Goal: Information Seeking & Learning: Learn about a topic

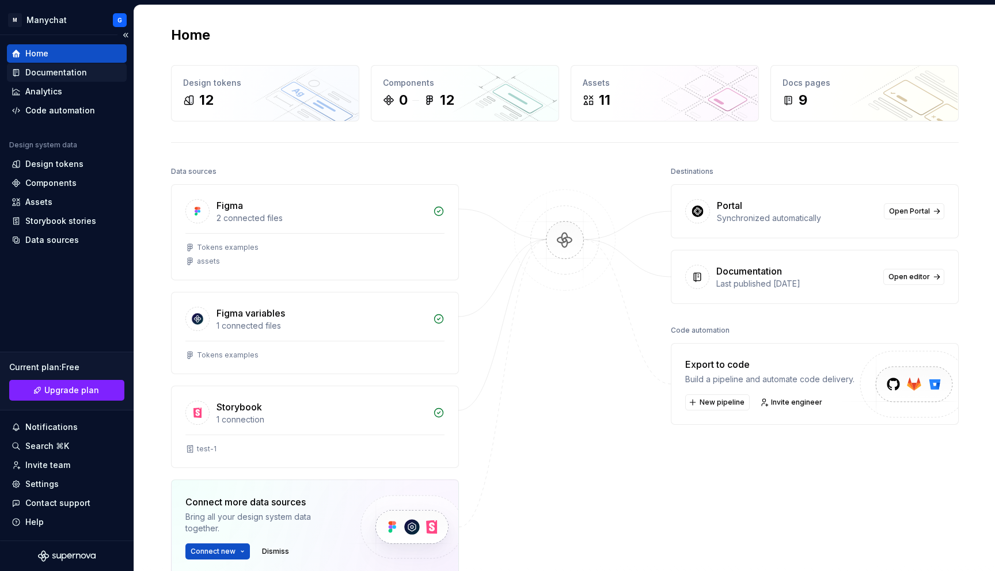
click at [56, 67] on div "Documentation" at bounding box center [56, 73] width 62 height 12
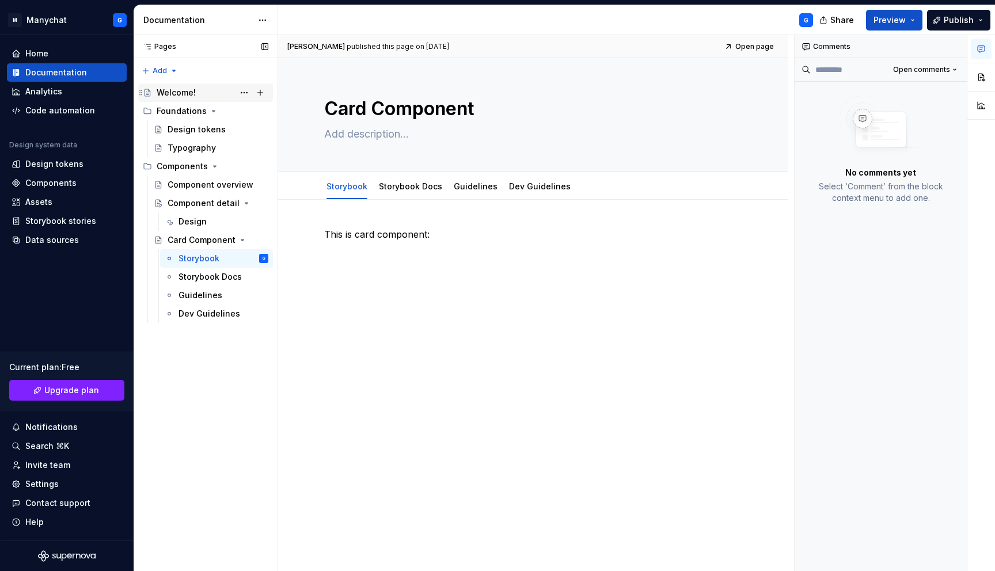
click at [180, 92] on div "Welcome!" at bounding box center [176, 93] width 39 height 12
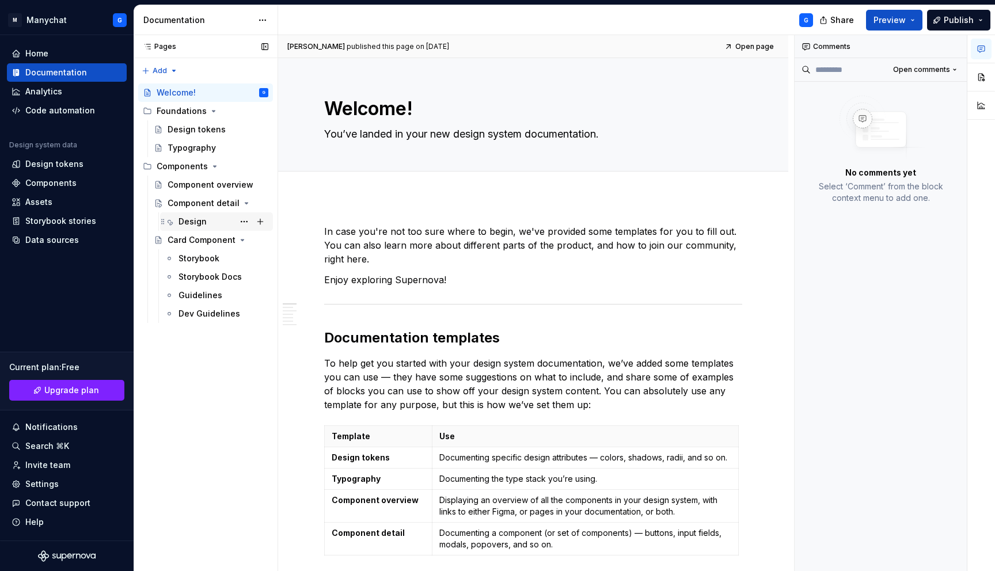
click at [181, 222] on div "Design" at bounding box center [192, 222] width 28 height 12
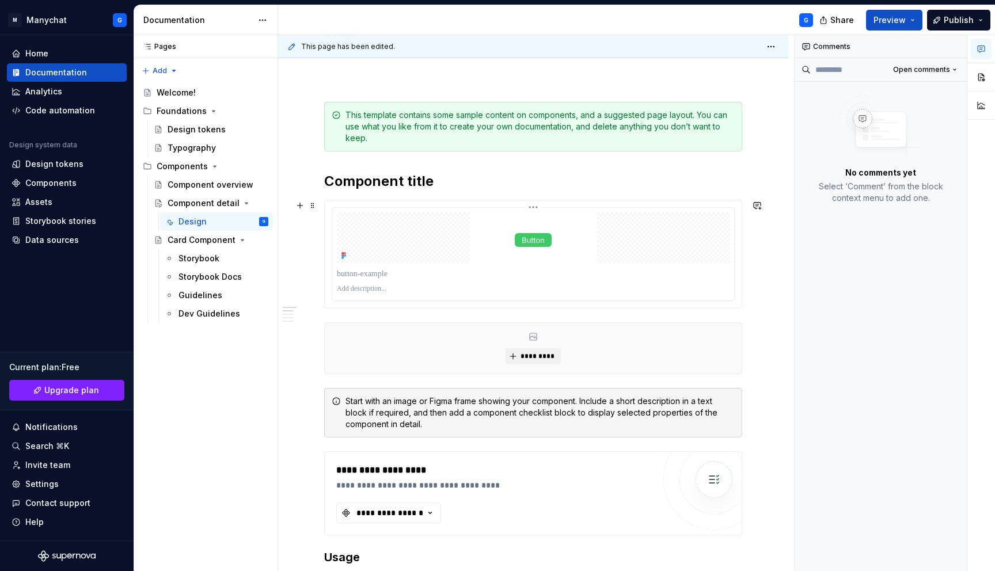
scroll to position [131, 0]
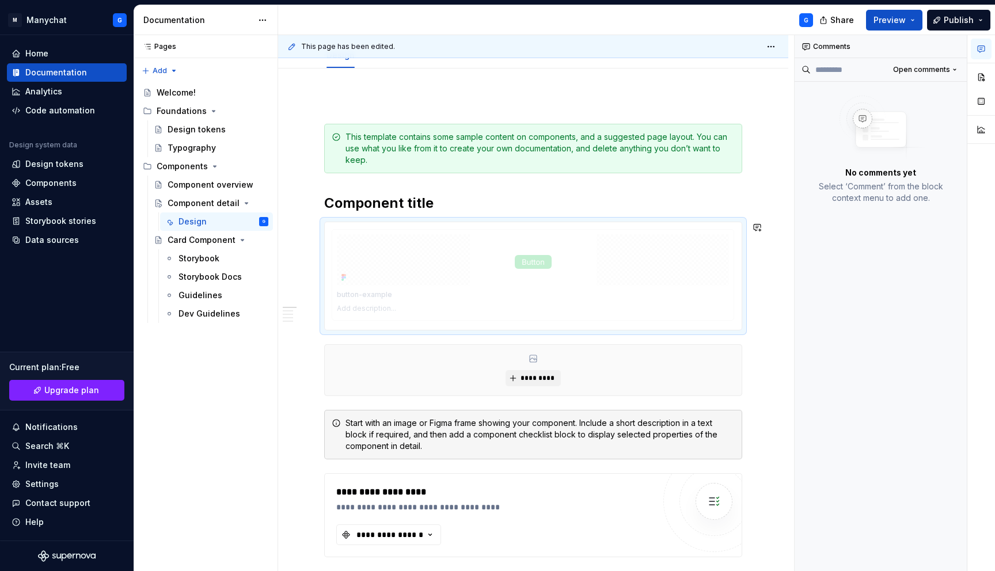
drag, startPoint x: 577, startPoint y: 254, endPoint x: 585, endPoint y: 253, distance: 8.1
click at [585, 253] on body "M Manychat G Home Documentation Analytics Code automation Design system data De…" at bounding box center [497, 285] width 995 height 571
click at [903, 19] on span "Preview" at bounding box center [889, 20] width 32 height 12
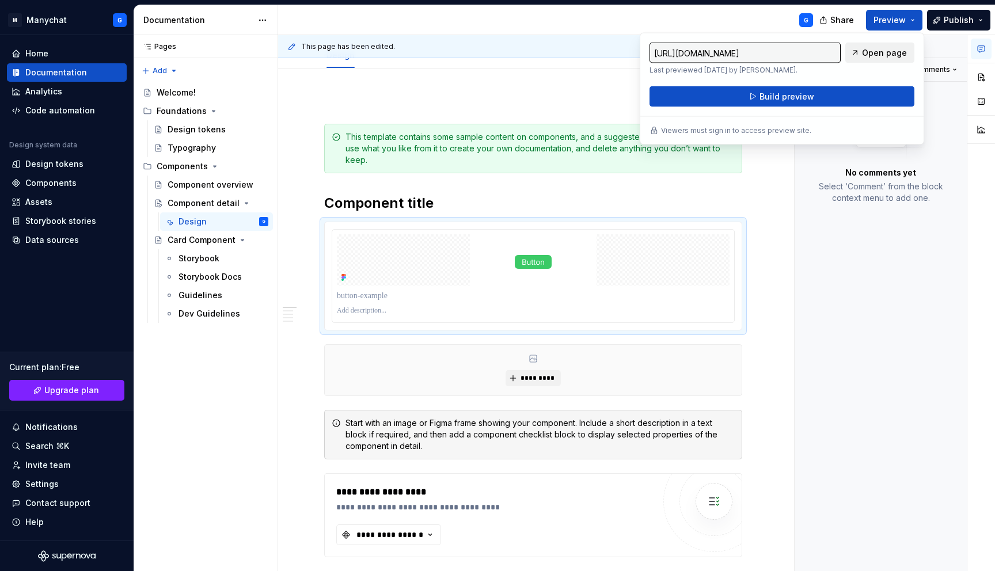
click at [858, 56] on link "Open page" at bounding box center [879, 53] width 69 height 21
type textarea "*"
click at [64, 89] on div "Analytics" at bounding box center [67, 92] width 111 height 12
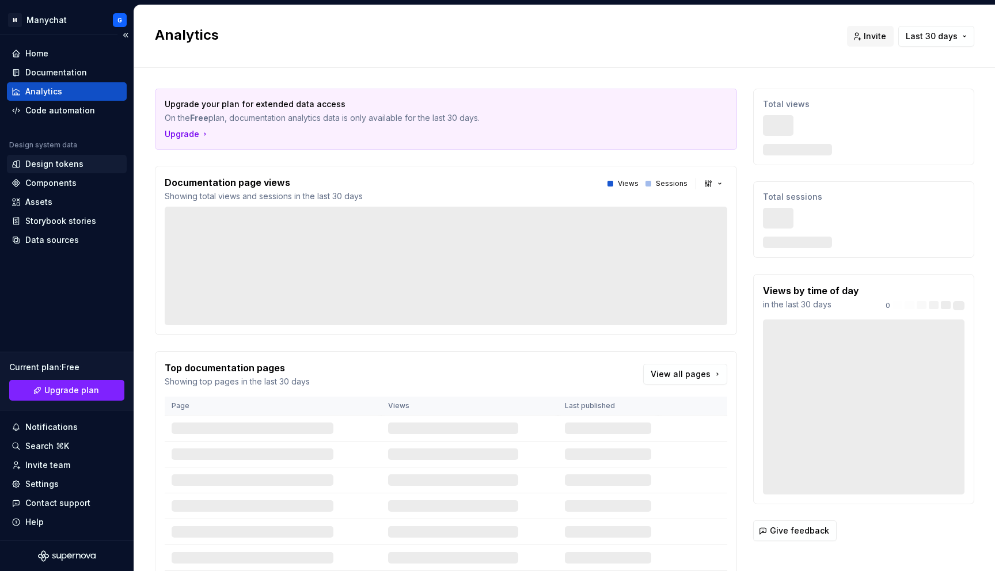
click at [55, 161] on div "Design tokens" at bounding box center [54, 164] width 58 height 12
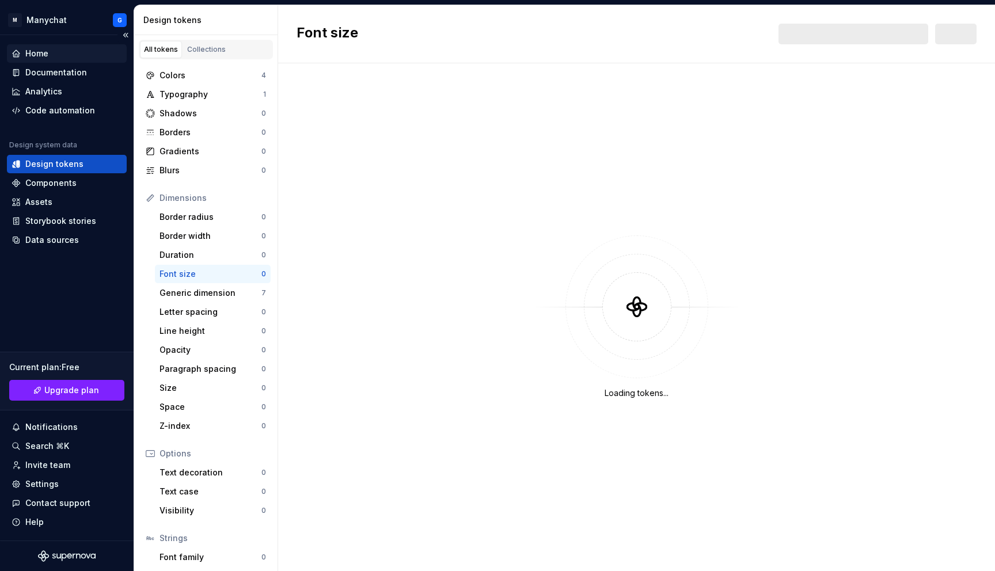
click at [36, 58] on div "Home" at bounding box center [36, 54] width 23 height 12
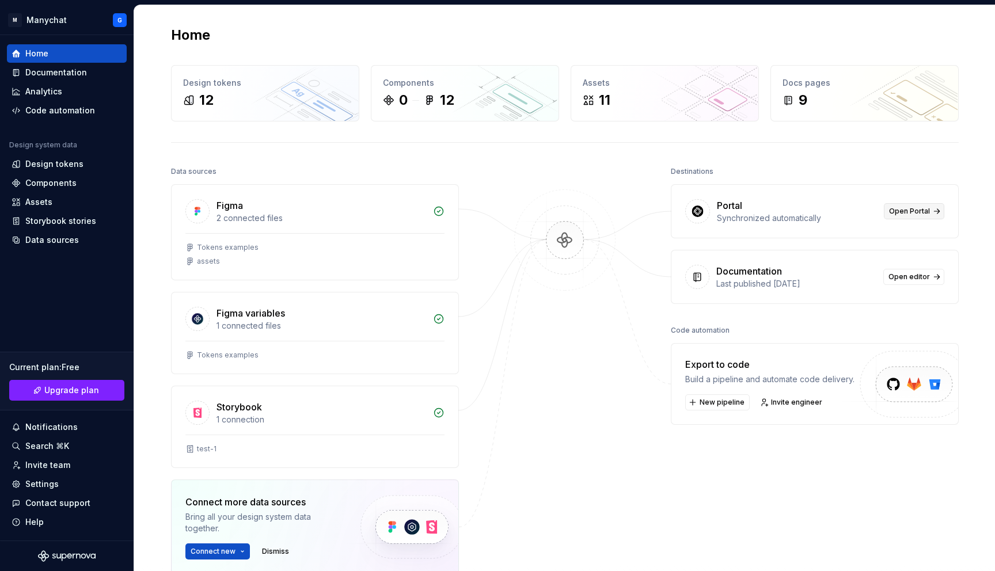
click at [917, 208] on span "Open Portal" at bounding box center [909, 211] width 41 height 9
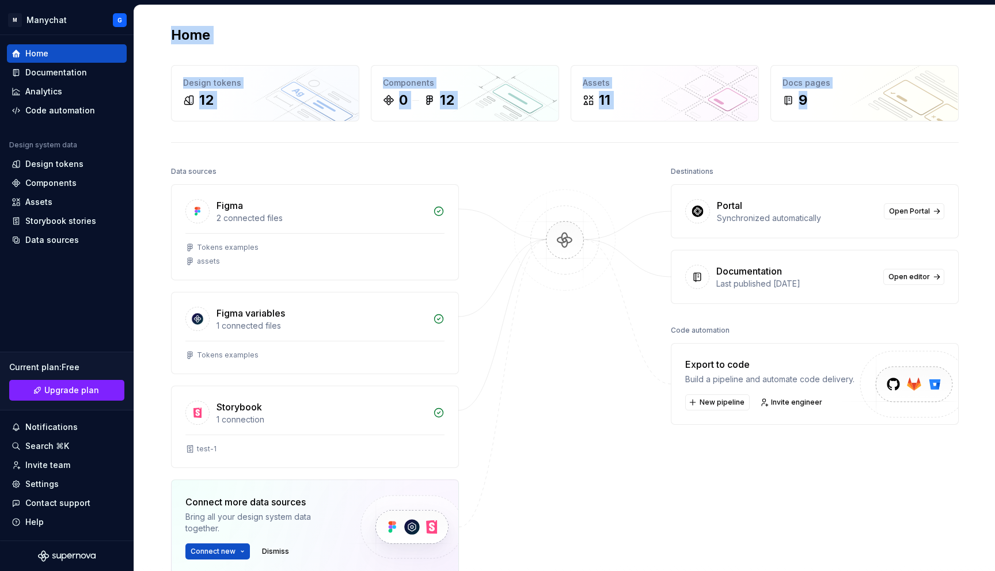
drag, startPoint x: 165, startPoint y: 27, endPoint x: 447, endPoint y: 143, distance: 305.0
click at [447, 143] on div "Home Design tokens 12 Components 0 12 Assets 11 Docs pages 9 Data sources Figma…" at bounding box center [564, 352] width 829 height 694
click at [533, 167] on div at bounding box center [564, 397] width 115 height 469
